Goal: Information Seeking & Learning: Learn about a topic

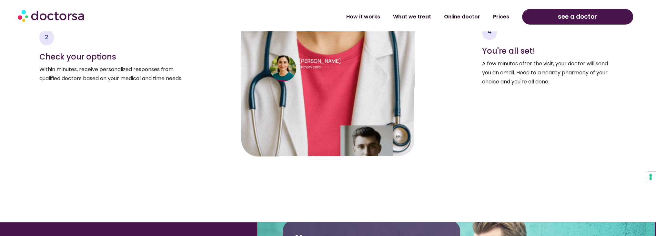
scroll to position [1383, 0]
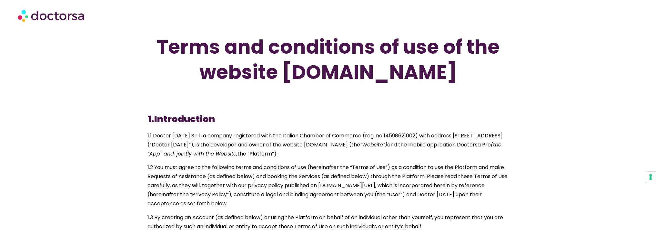
drag, startPoint x: 138, startPoint y: 135, endPoint x: 327, endPoint y: 151, distance: 189.6
copy p "1.1 Doctor Today S.r.l., a company registered with the Italian Chamber of Comme…"
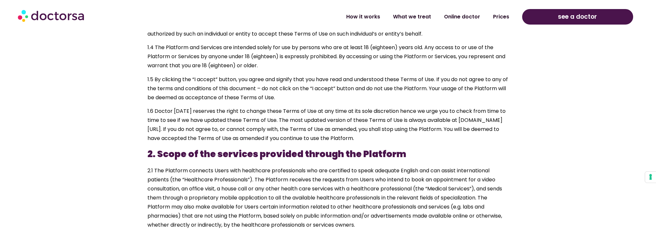
scroll to position [245, 0]
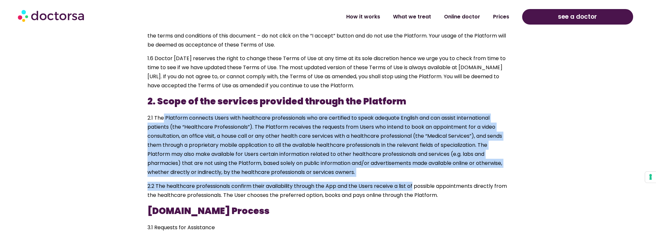
drag, startPoint x: 163, startPoint y: 116, endPoint x: 414, endPoint y: 188, distance: 260.7
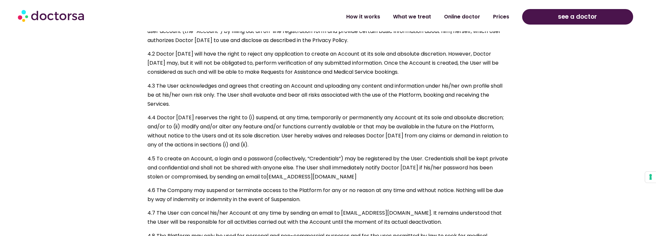
scroll to position [1029, 0]
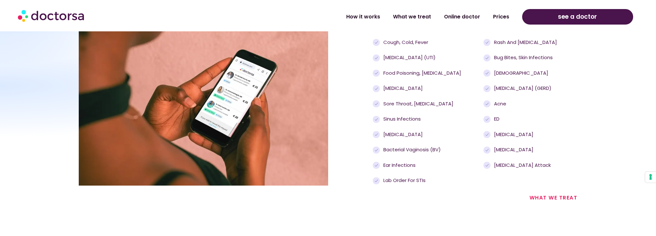
scroll to position [683, 0]
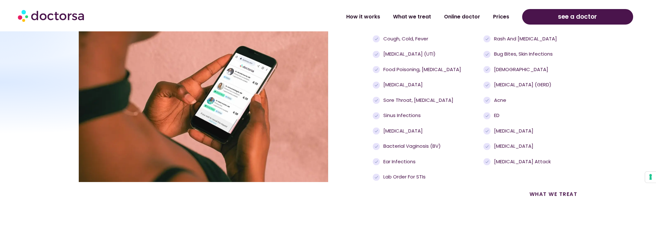
click at [553, 197] on link "what we treat" at bounding box center [554, 193] width 48 height 7
click at [459, 15] on link "Online doctor" at bounding box center [462, 14] width 49 height 15
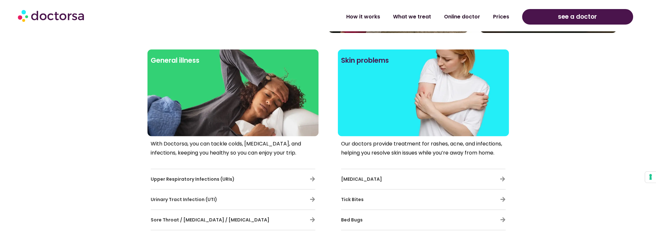
scroll to position [339, 0]
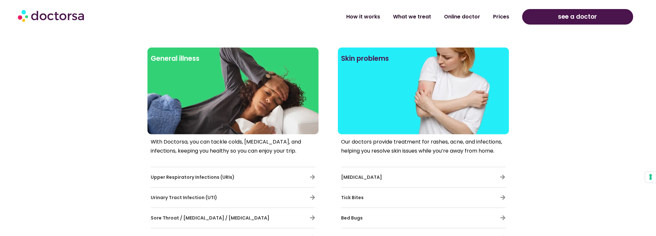
click at [358, 174] on span "[MEDICAL_DATA]" at bounding box center [361, 177] width 41 height 6
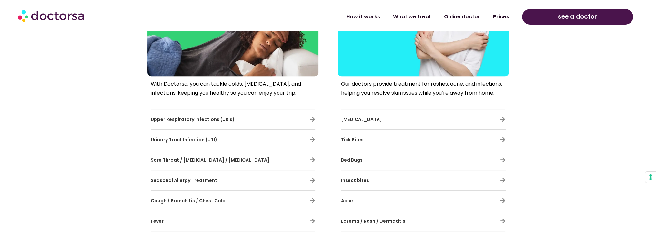
scroll to position [398, 0]
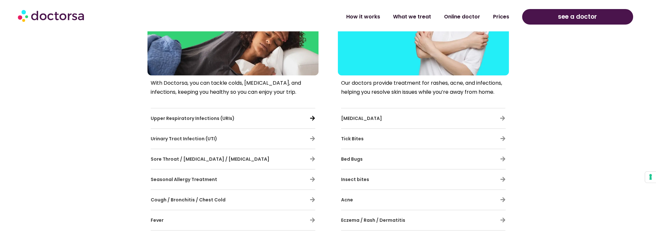
click at [311, 118] on icon at bounding box center [312, 117] width 5 height 5
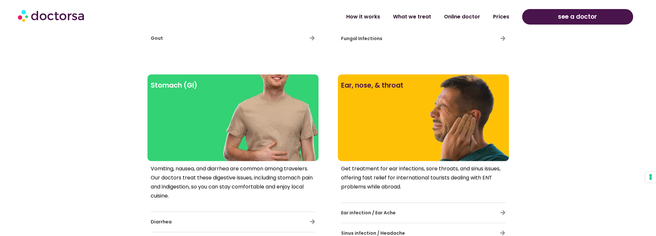
scroll to position [830, 0]
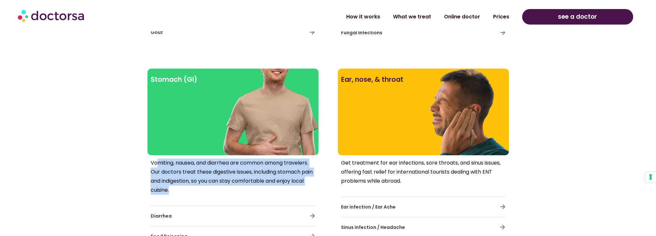
drag, startPoint x: 160, startPoint y: 160, endPoint x: 270, endPoint y: 187, distance: 113.6
click at [270, 187] on p "Vomiting, nausea, and diarrhea are common among travelers. Our doctors treat th…" at bounding box center [233, 176] width 165 height 36
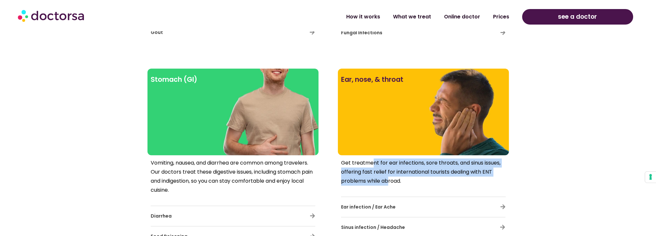
drag, startPoint x: 374, startPoint y: 165, endPoint x: 389, endPoint y: 175, distance: 18.1
click at [389, 175] on p "Get treatment for ear infections, sore throats, and sinus issues, offering fast…" at bounding box center [423, 171] width 165 height 27
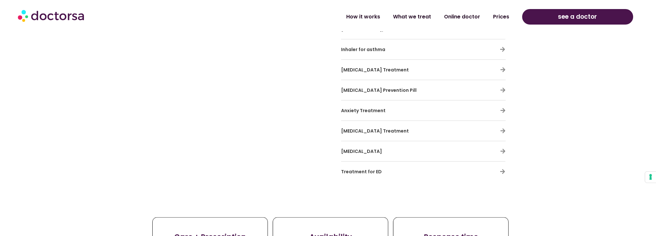
scroll to position [2307, 0]
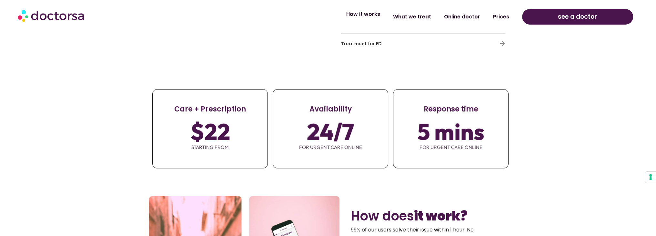
click at [371, 15] on link "How it works" at bounding box center [363, 14] width 47 height 15
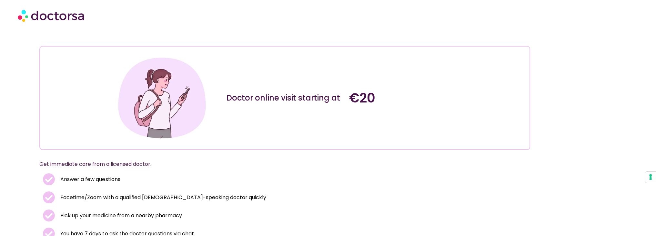
scroll to position [3, 0]
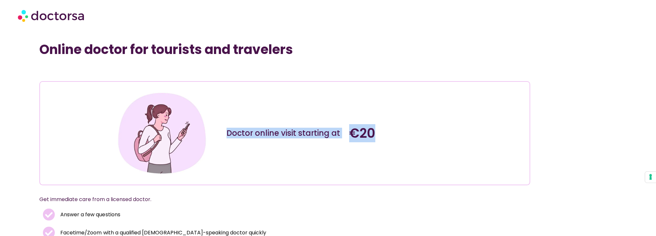
drag, startPoint x: 228, startPoint y: 134, endPoint x: 399, endPoint y: 134, distance: 171.1
click at [399, 134] on div "Doctor online visit starting at €20" at bounding box center [285, 132] width 368 height 99
click at [399, 134] on h4 "€20" at bounding box center [407, 132] width 116 height 15
drag, startPoint x: 229, startPoint y: 133, endPoint x: 409, endPoint y: 136, distance: 180.2
click at [409, 136] on div "Doctor online visit starting at €20" at bounding box center [285, 132] width 368 height 99
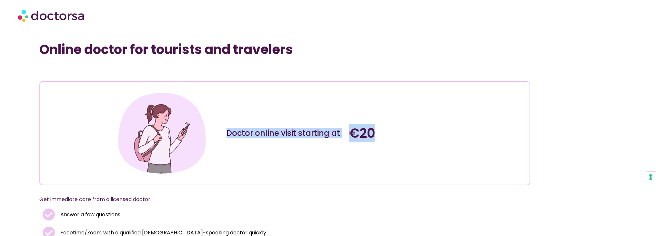
click at [409, 136] on h4 "€20" at bounding box center [407, 132] width 116 height 15
